Goal: Task Accomplishment & Management: Use online tool/utility

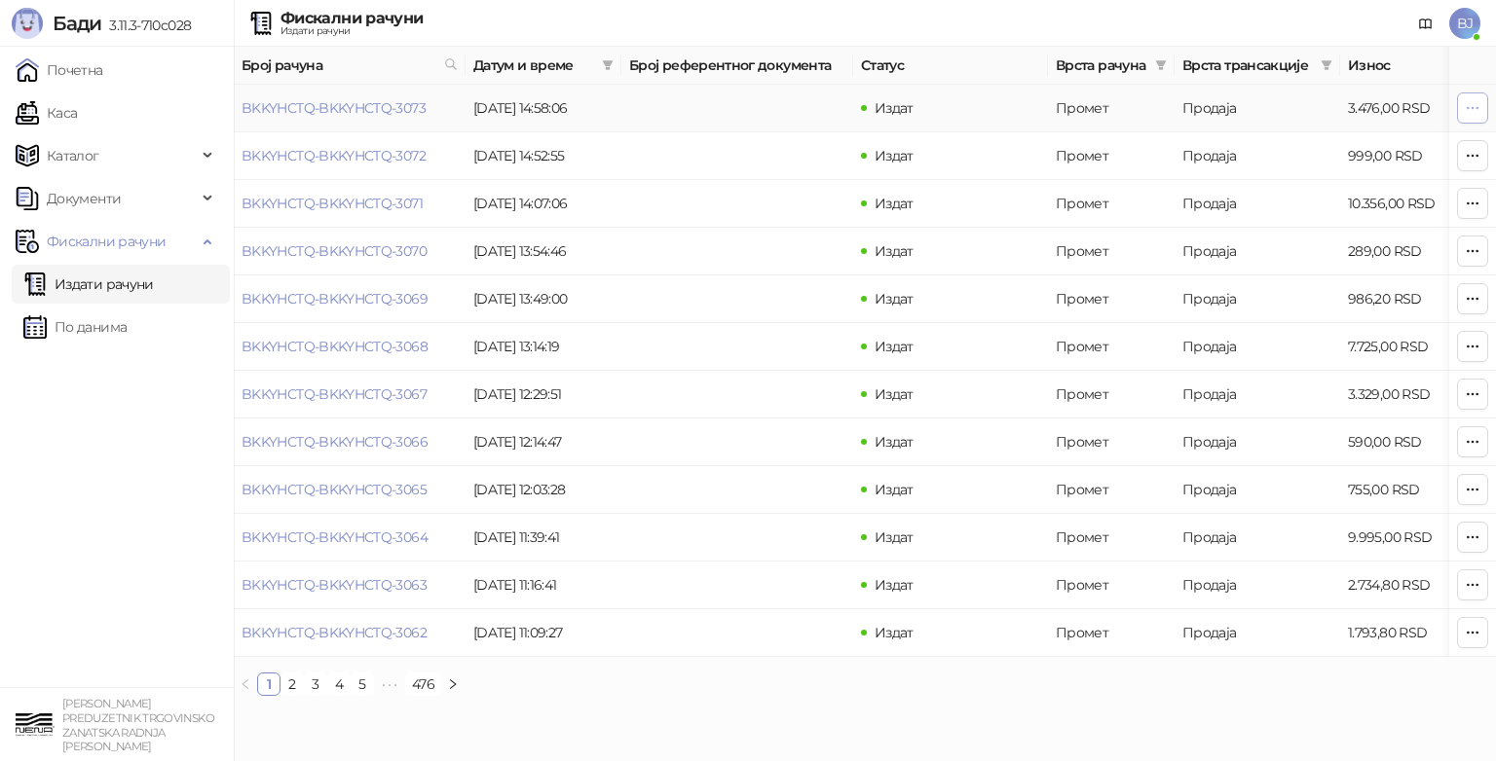
click at [1464, 108] on icon "button" at bounding box center [1472, 108] width 16 height 16
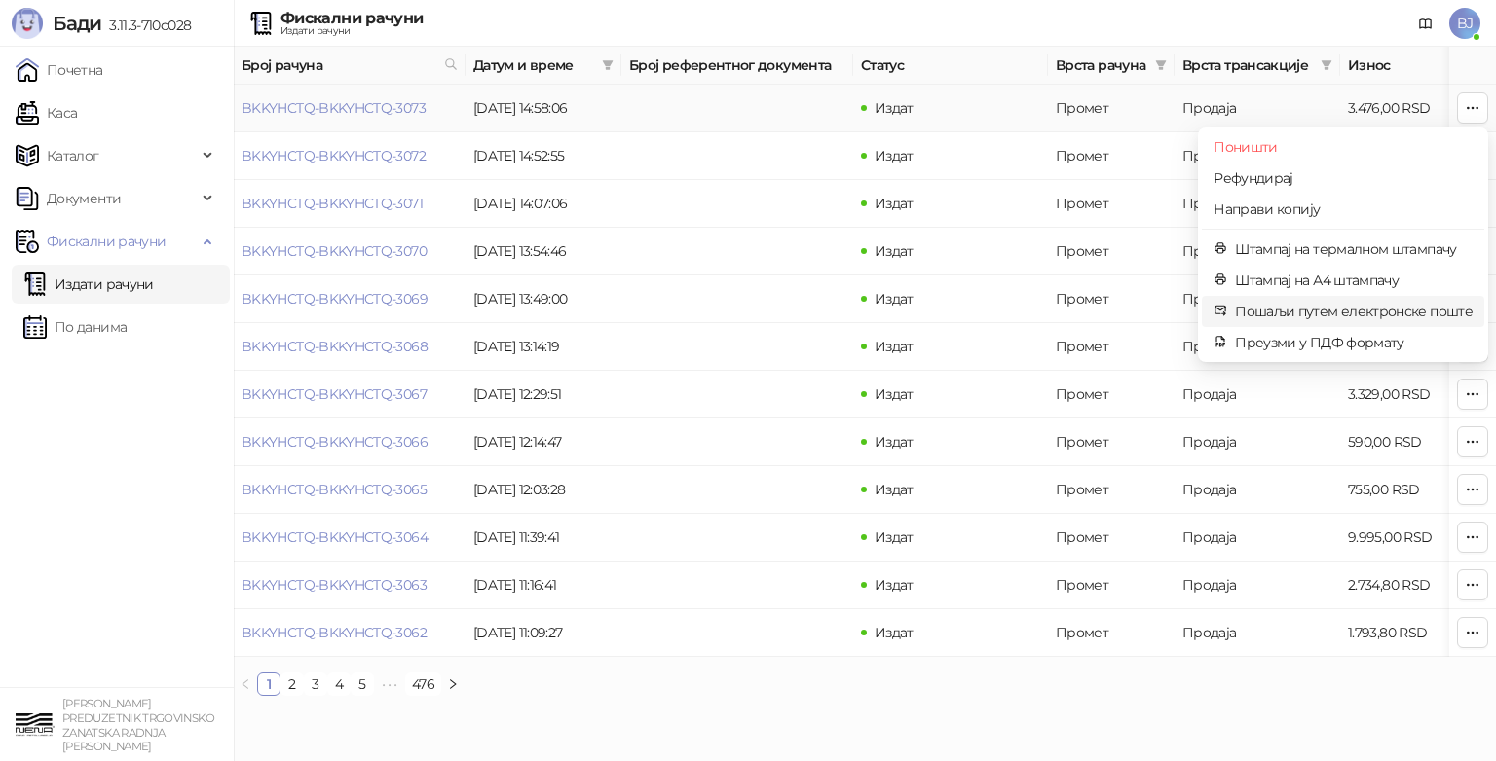
click at [1402, 312] on span "Пошаљи путем електронске поште" at bounding box center [1354, 311] width 238 height 21
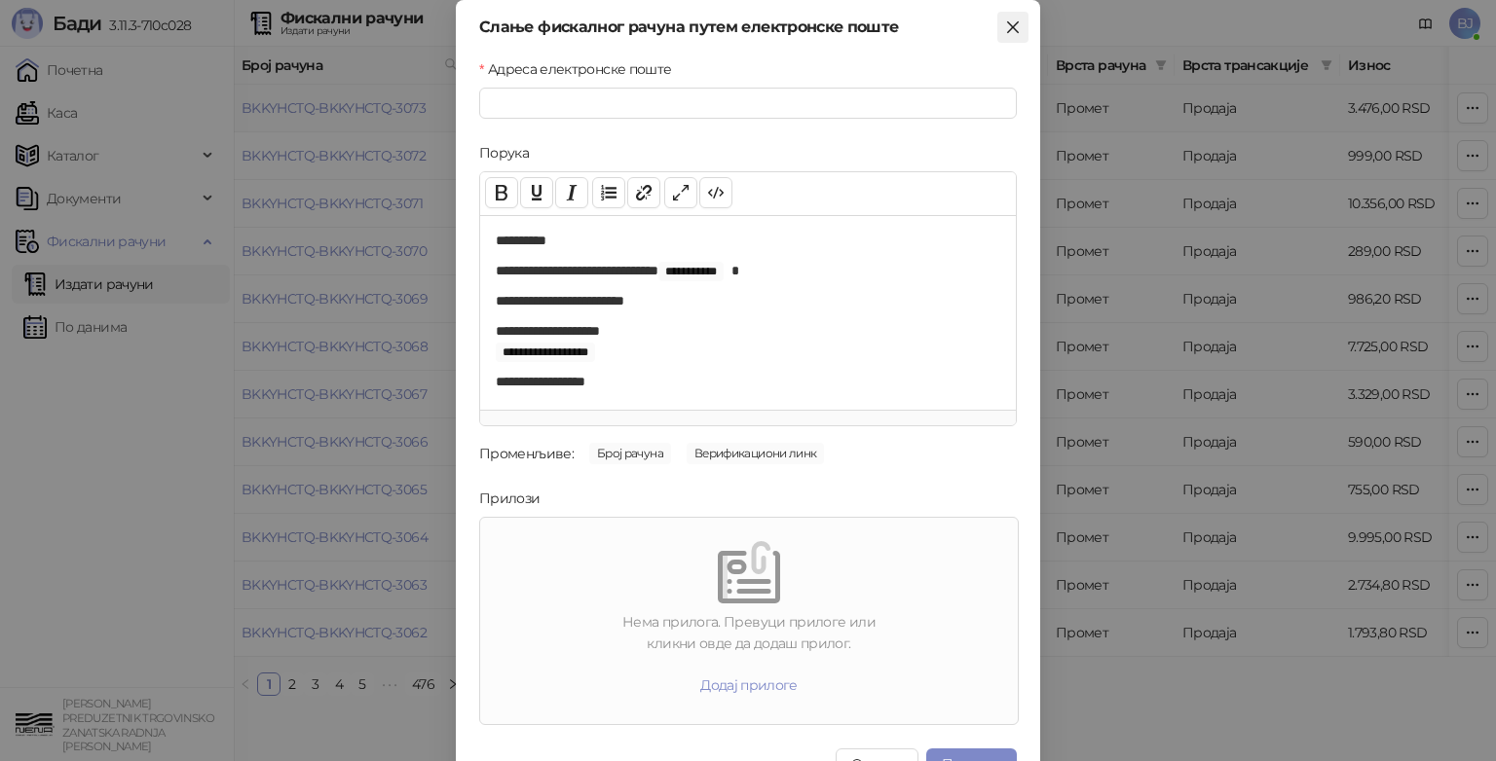
click at [1008, 24] on icon "close" at bounding box center [1013, 27] width 16 height 16
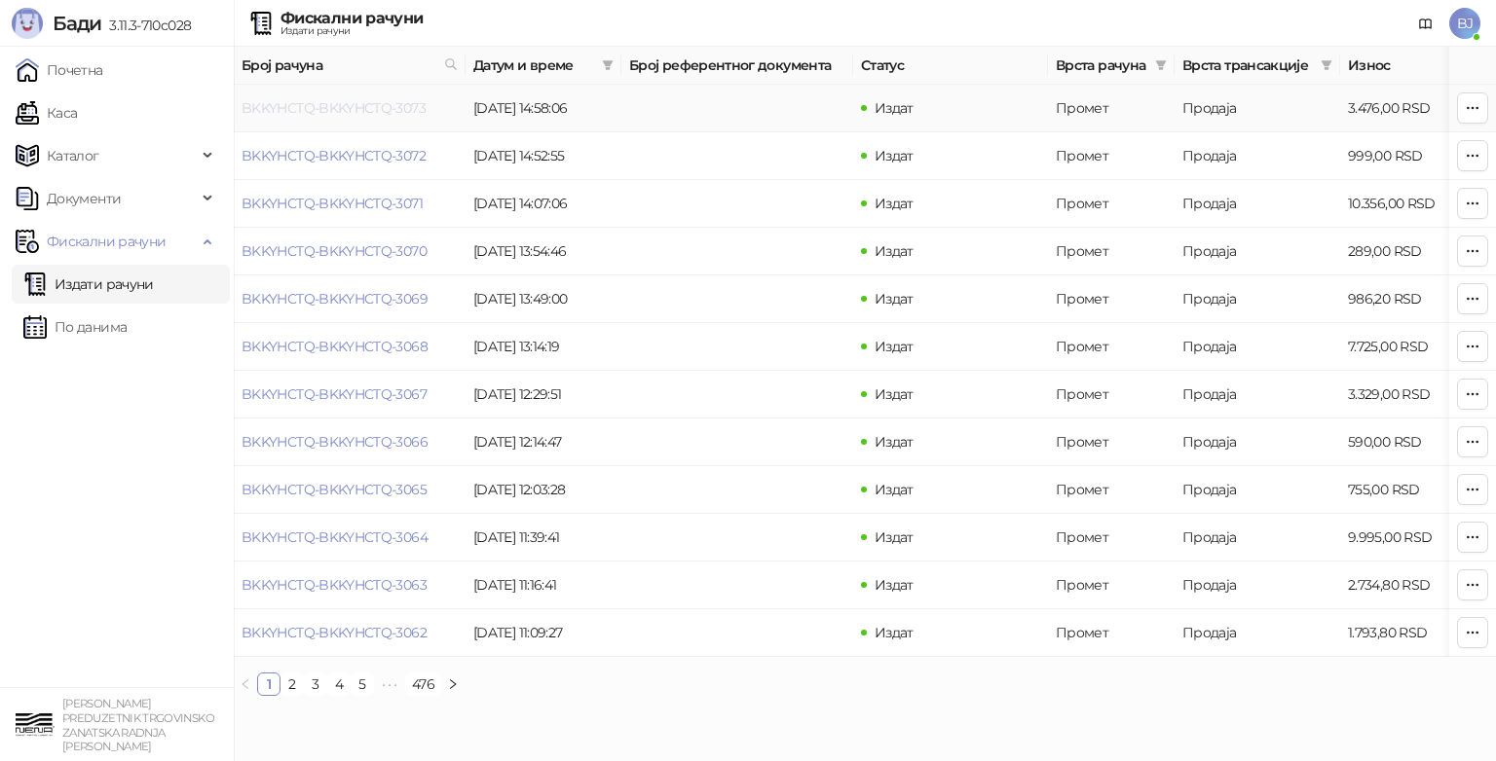
click at [338, 111] on link "BKKYHCTQ-BKKYHCTQ-3073" at bounding box center [333, 108] width 184 height 18
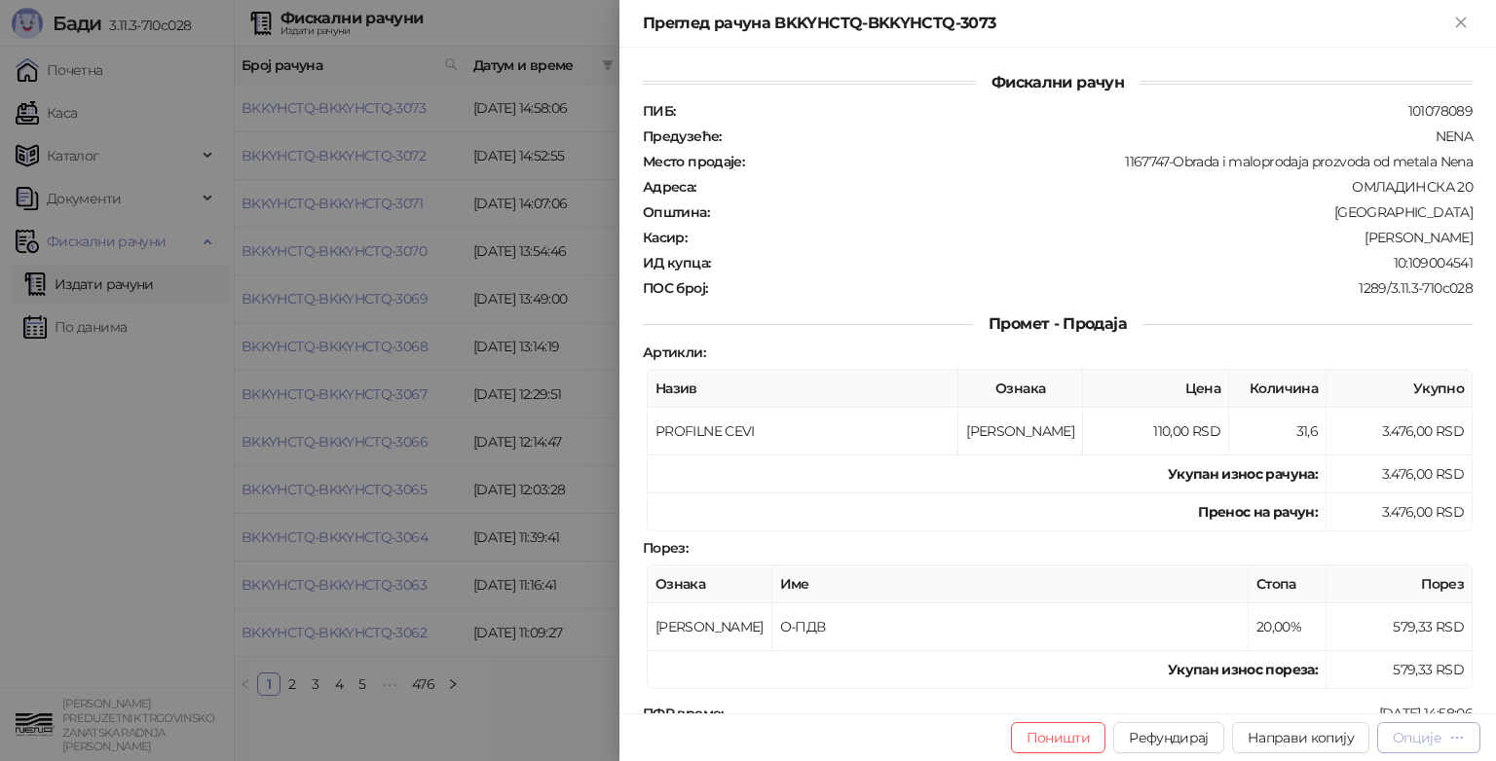
click at [1414, 740] on div "Опције" at bounding box center [1416, 738] width 49 height 18
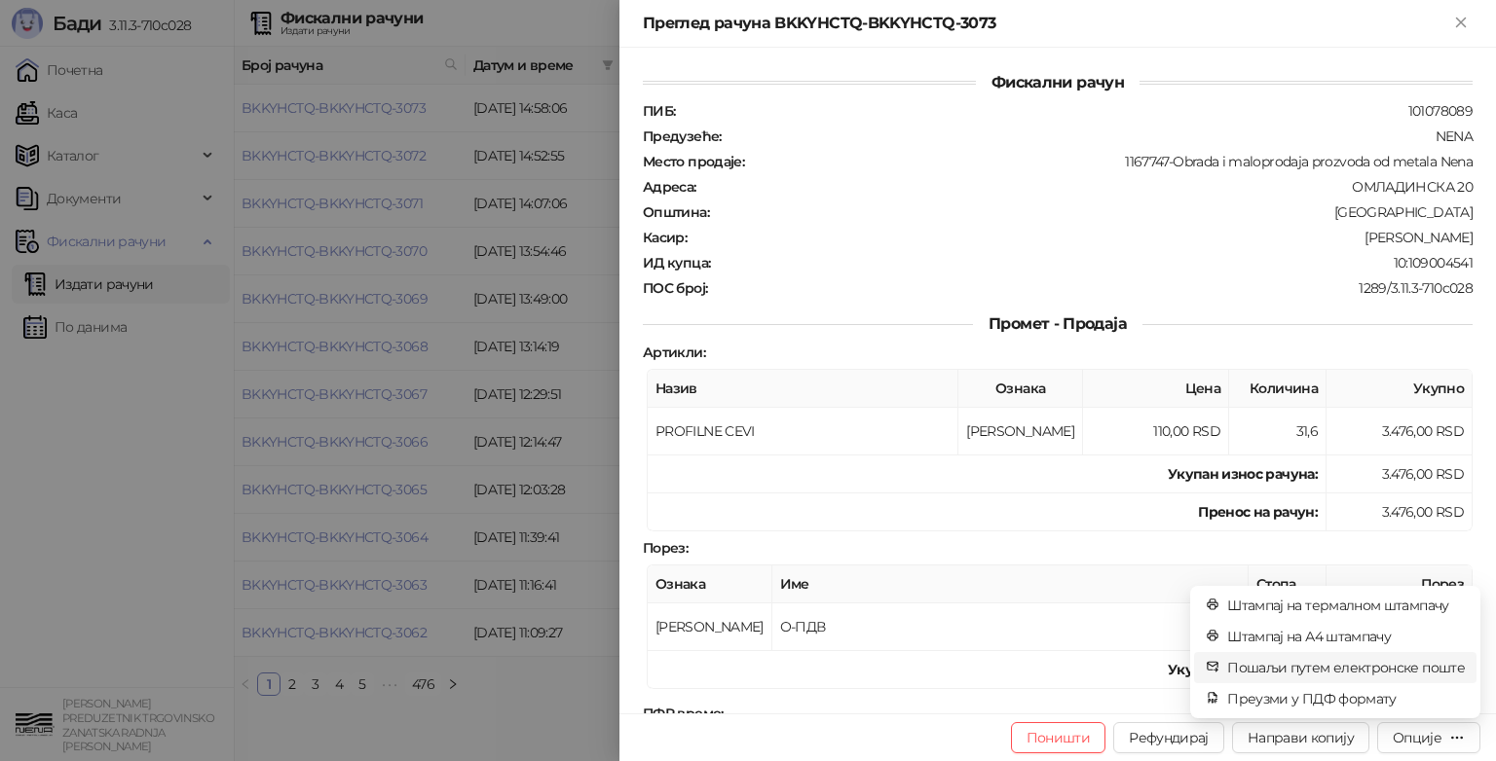
click at [1338, 667] on span "Пошаљи путем електронске поште" at bounding box center [1346, 667] width 238 height 21
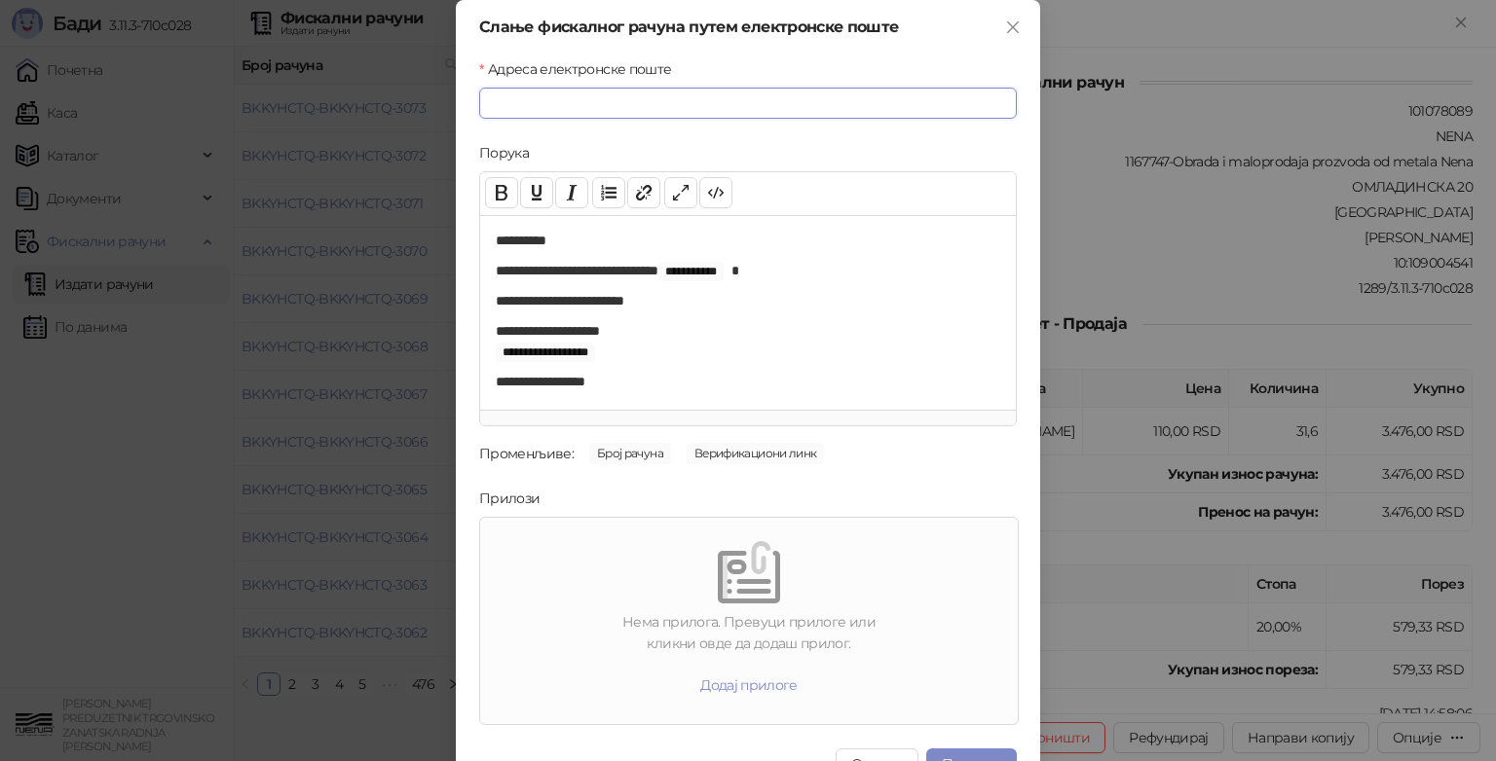
click at [564, 98] on input "Адреса електронске поште" at bounding box center [748, 103] width 538 height 31
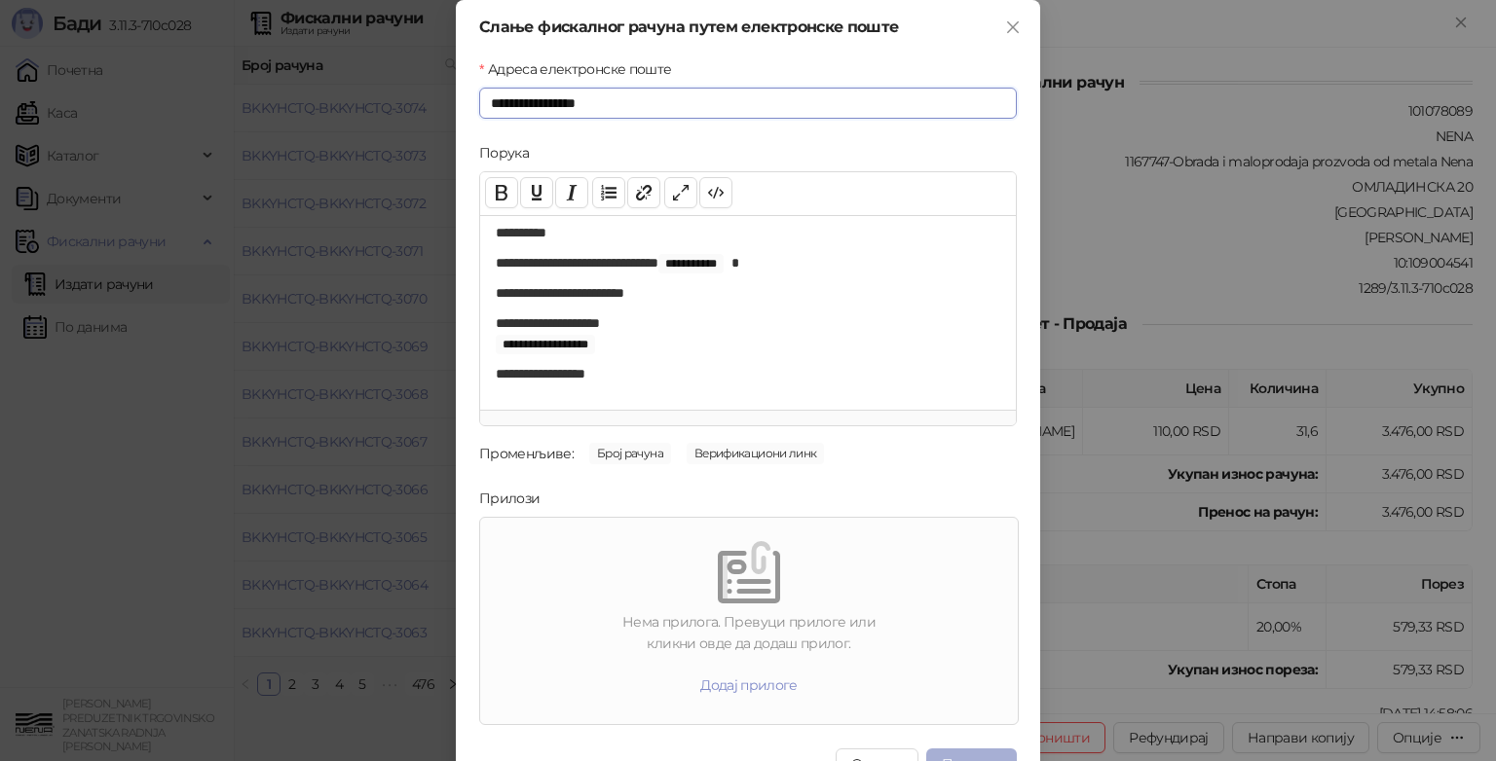
type input "**********"
click at [970, 752] on button "Пошаљи" at bounding box center [971, 764] width 91 height 31
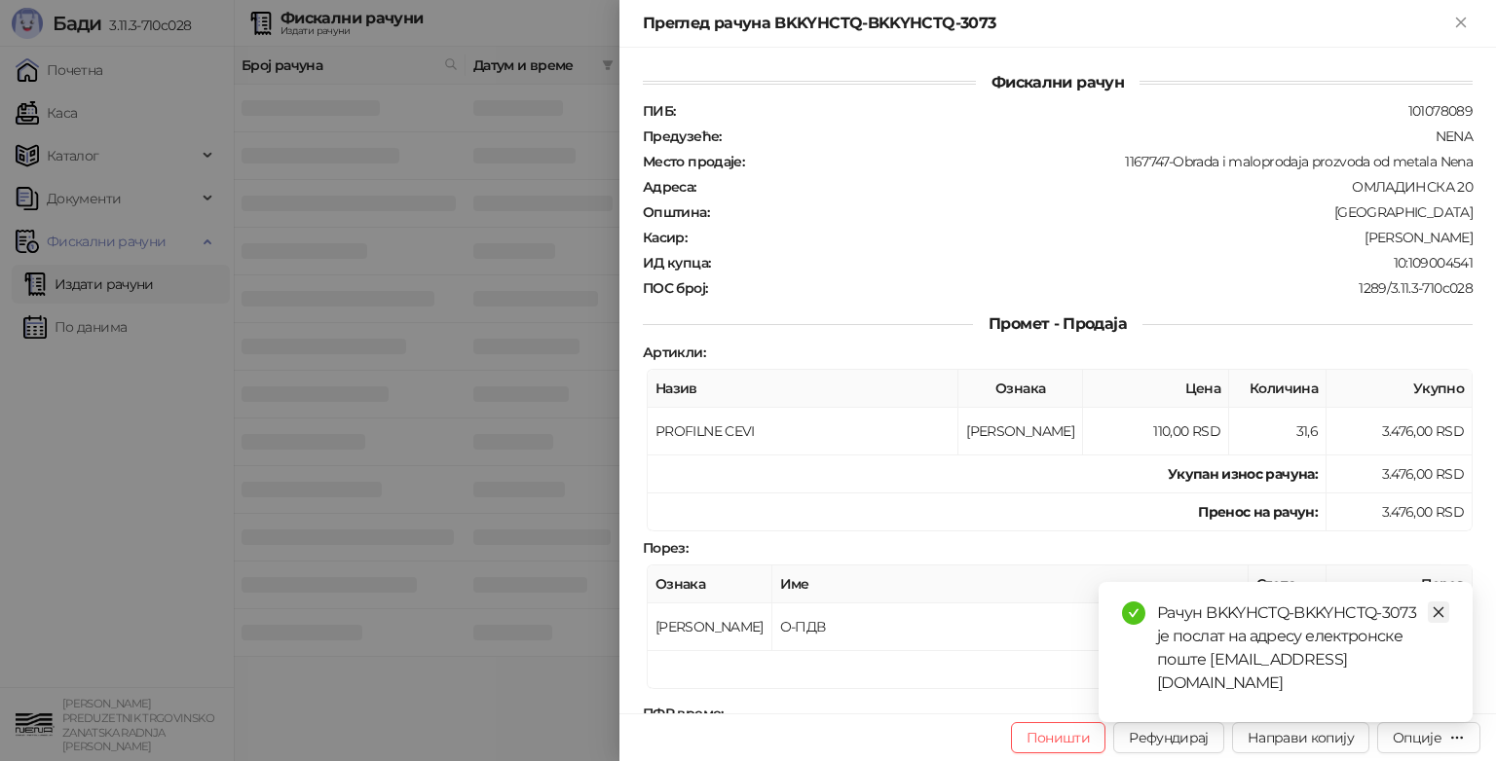
click at [1445, 623] on link "Close" at bounding box center [1437, 612] width 21 height 21
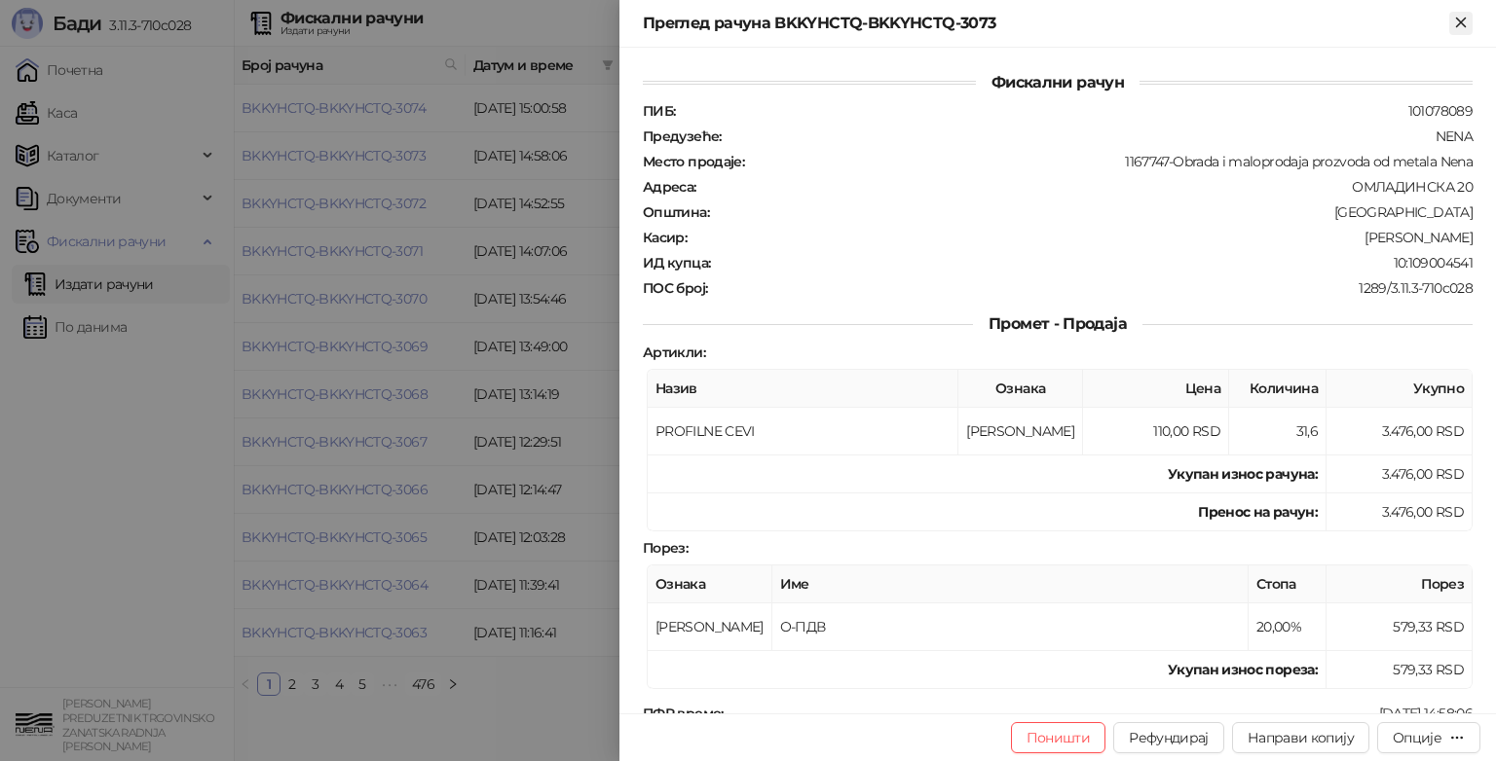
click at [1452, 26] on icon "Close" at bounding box center [1461, 23] width 18 height 18
